Goal: Information Seeking & Learning: Learn about a topic

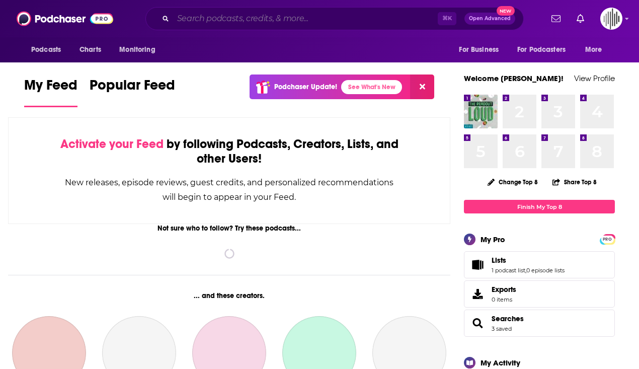
click at [308, 17] on input "Search podcasts, credits, & more..." at bounding box center [305, 19] width 264 height 16
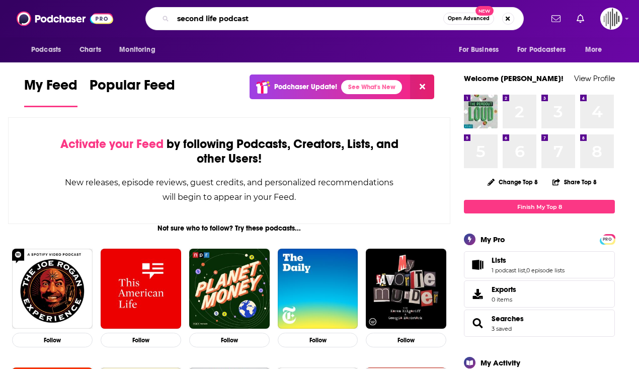
type input "second life podcast"
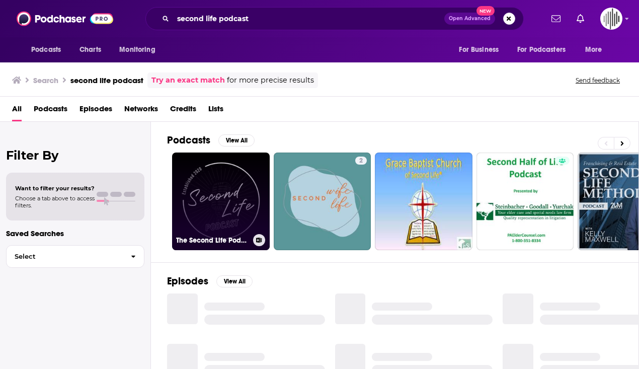
click at [221, 204] on link "The Second Life Podcast" at bounding box center [221, 201] width 98 height 98
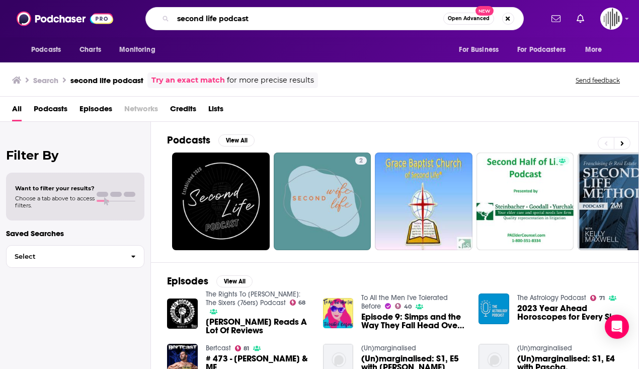
drag, startPoint x: 256, startPoint y: 13, endPoint x: 226, endPoint y: 17, distance: 30.9
click at [226, 16] on input "second life podcast" at bounding box center [308, 19] width 270 height 16
click at [250, 17] on input "second life podcast" at bounding box center [308, 19] width 270 height 16
drag, startPoint x: 250, startPoint y: 19, endPoint x: 219, endPoint y: 19, distance: 31.2
click at [219, 19] on input "second life podcast" at bounding box center [308, 19] width 270 height 16
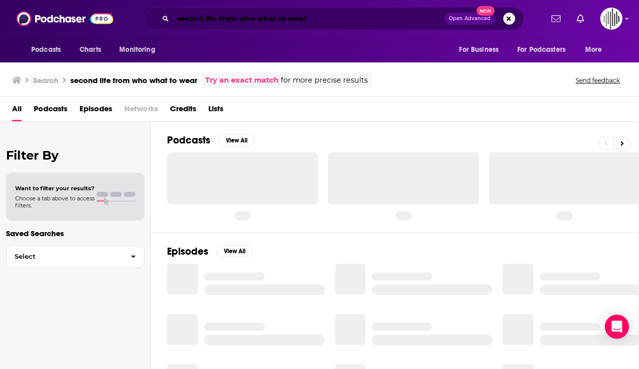
click at [288, 20] on input "second life from who what to wear" at bounding box center [308, 19] width 271 height 16
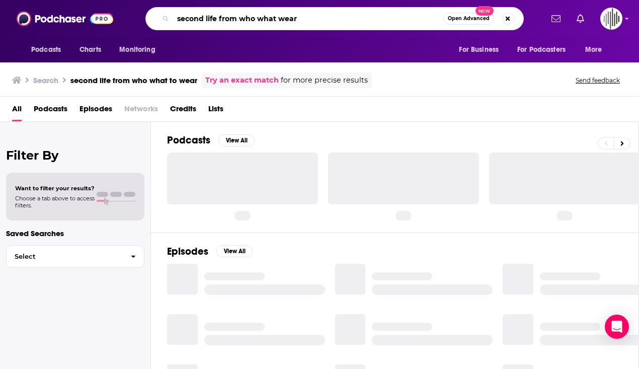
type input "second life from who what wear"
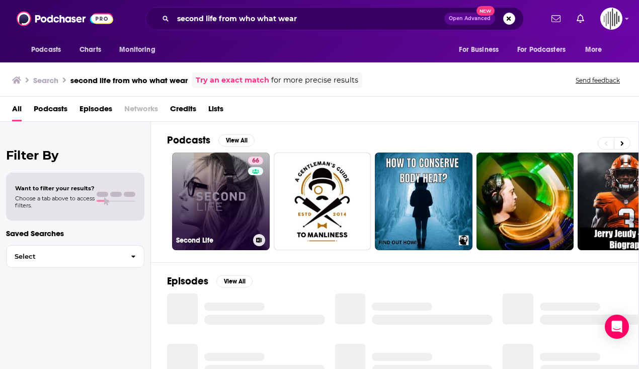
click at [216, 200] on link "66 Second Life" at bounding box center [221, 201] width 98 height 98
